Goal: Task Accomplishment & Management: Use online tool/utility

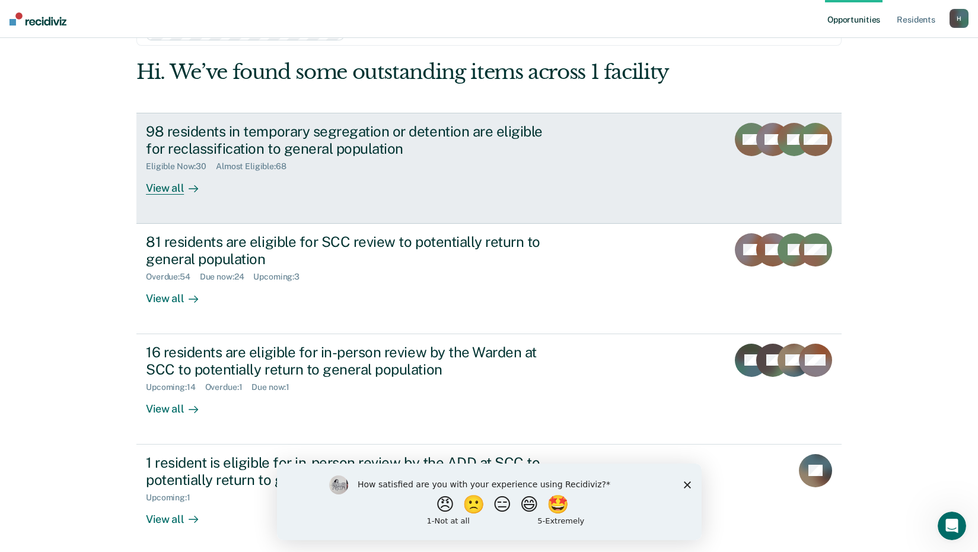
scroll to position [90, 0]
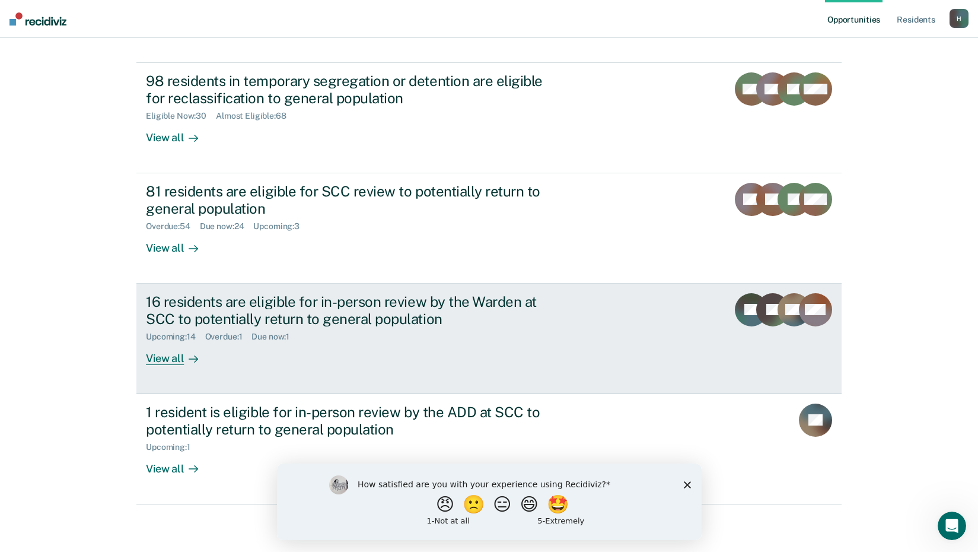
click at [170, 361] on div "View all" at bounding box center [179, 353] width 66 height 23
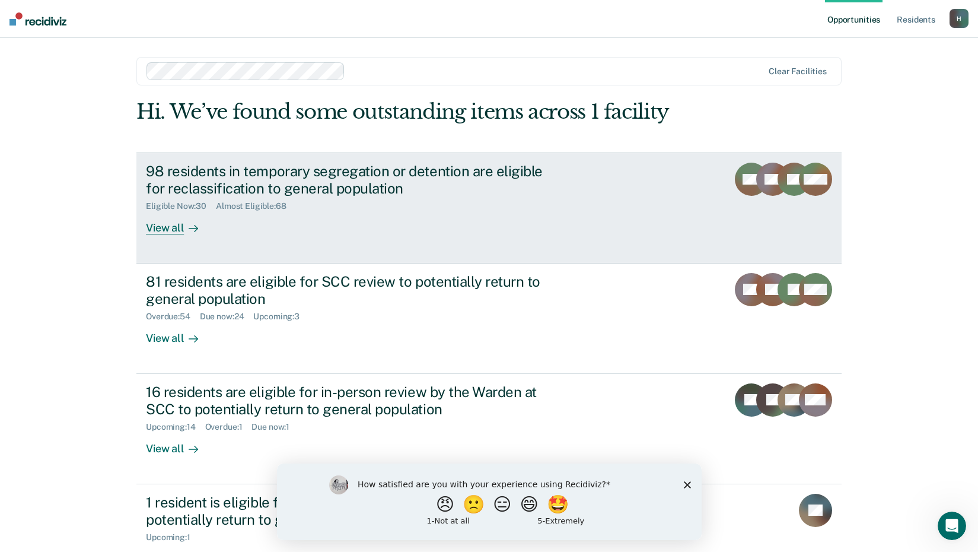
click at [177, 177] on div "98 residents in temporary segregation or detention are eligible for reclassific…" at bounding box center [354, 180] width 416 height 34
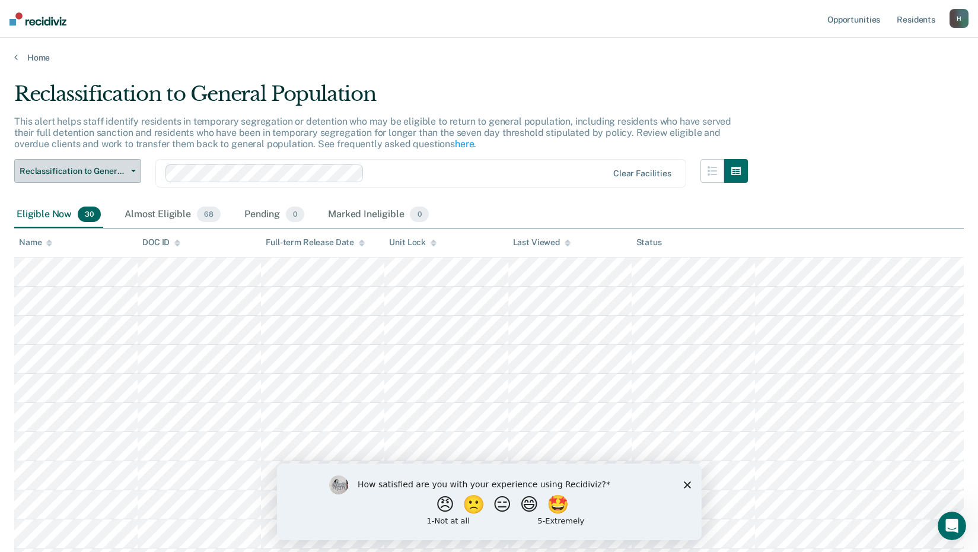
click at [125, 164] on button "Reclassification to General Population" at bounding box center [77, 171] width 127 height 24
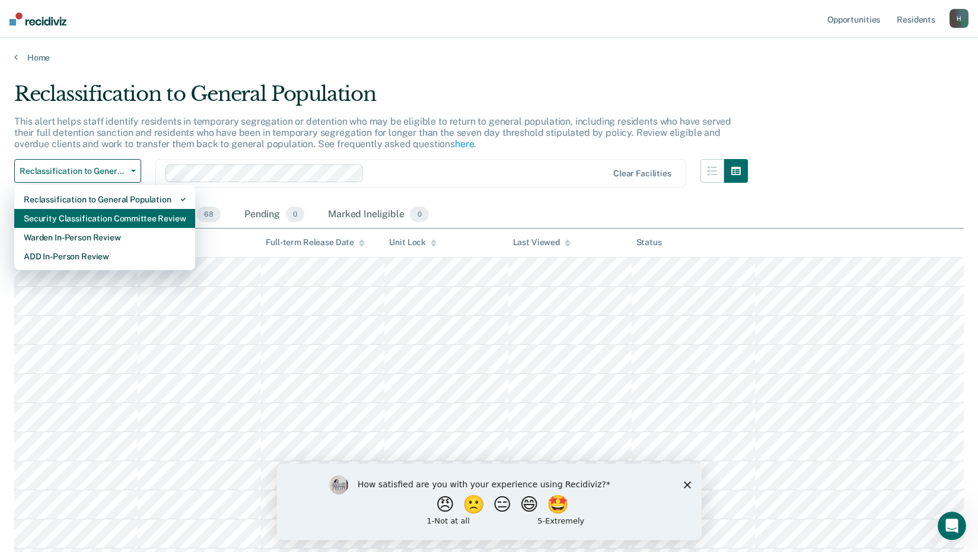
click at [85, 216] on div "Security Classification Committee Review" at bounding box center [105, 218] width 162 height 19
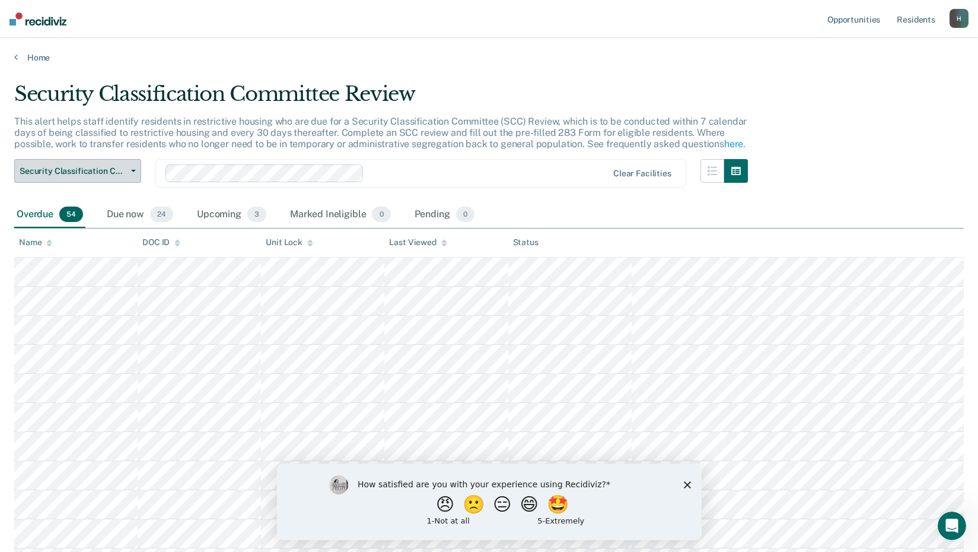
click at [131, 168] on button "Security Classification Committee Review" at bounding box center [77, 171] width 127 height 24
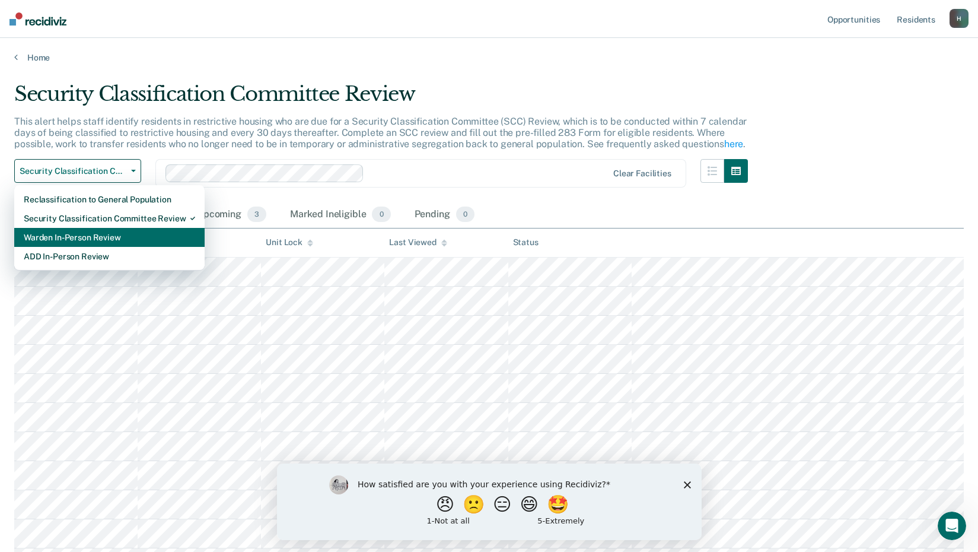
click at [131, 240] on div "Warden In-Person Review" at bounding box center [109, 237] width 171 height 19
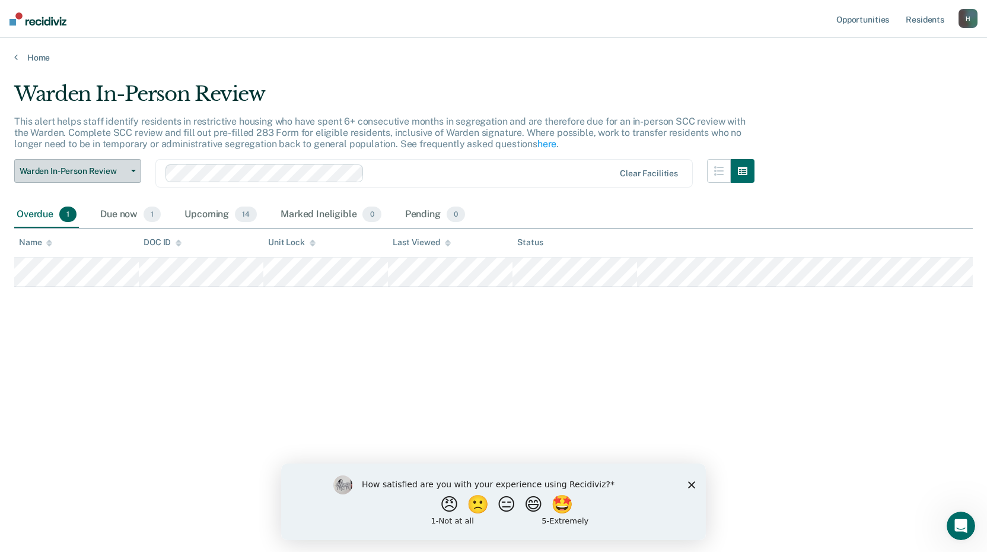
click at [131, 171] on span "button" at bounding box center [130, 171] width 9 height 2
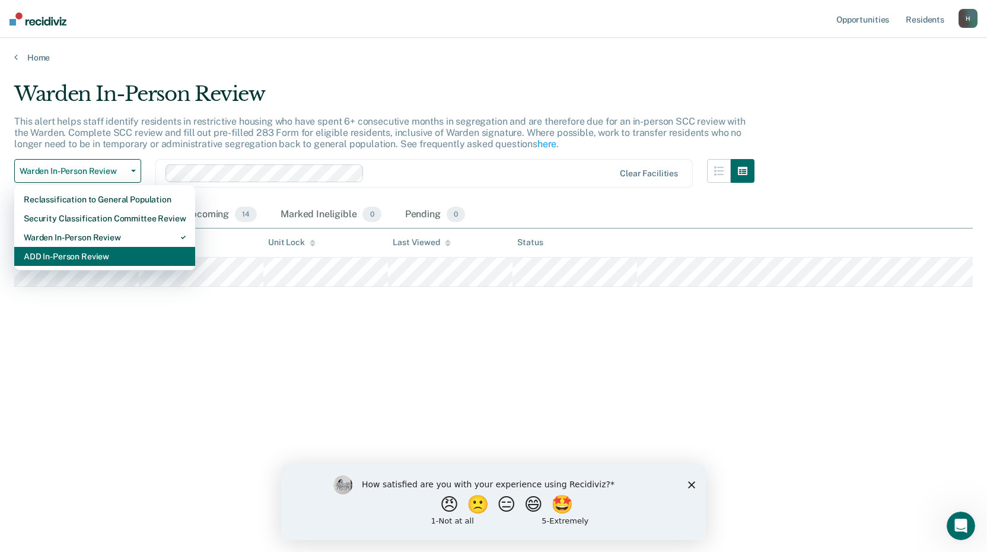
click at [85, 266] on div "ADD In-Person Review" at bounding box center [105, 256] width 162 height 19
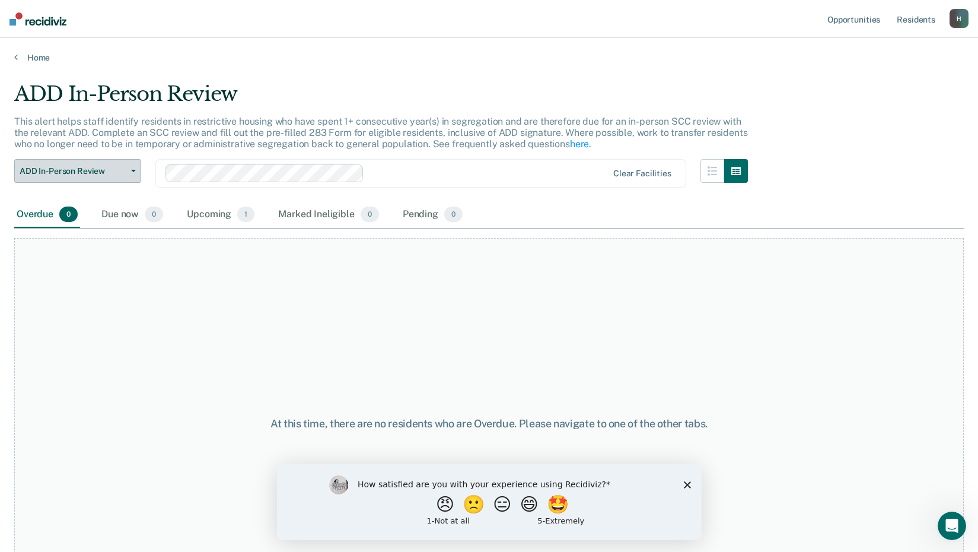
scroll to position [58, 0]
